Goal: Task Accomplishment & Management: Use online tool/utility

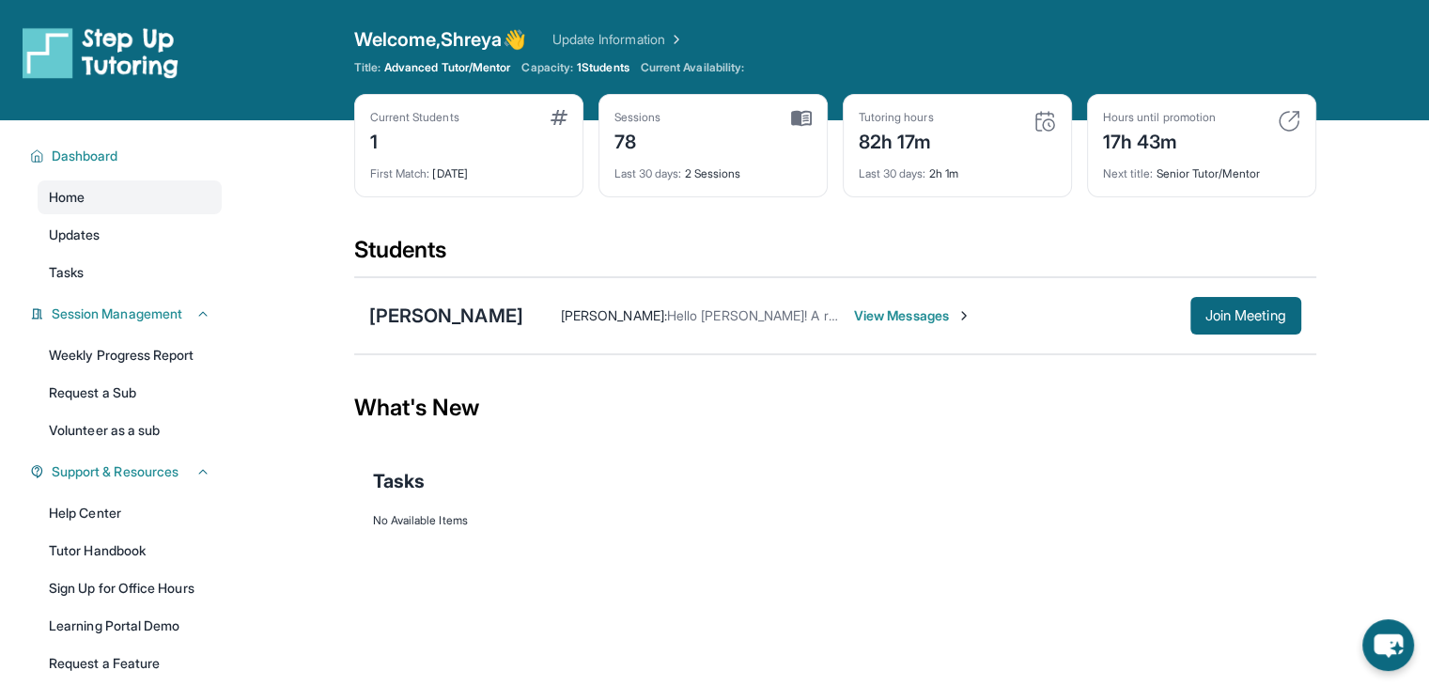
click at [1405, 259] on main "Current Students 1 First Match : 11 months ago Sessions 78 Last 30 days : 2 Ses…" at bounding box center [835, 356] width 1189 height 472
click at [1298, 115] on img at bounding box center [1289, 121] width 23 height 23
click at [1280, 310] on span "Join Meeting" at bounding box center [1246, 315] width 81 height 11
